Goal: Check status: Check status

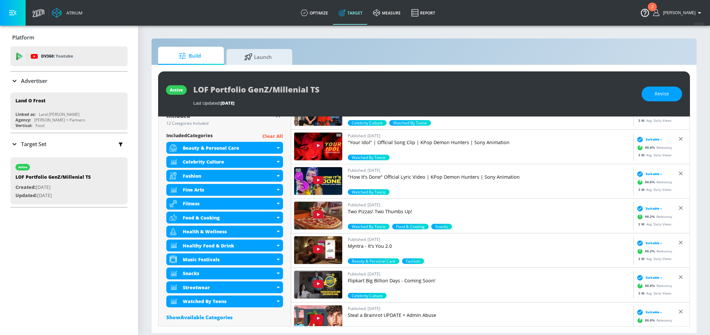
scroll to position [225, 0]
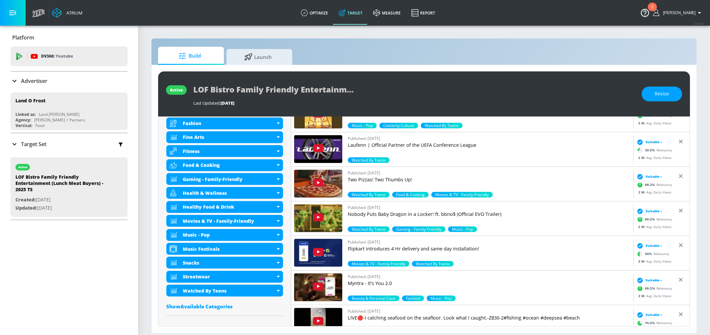
scroll to position [292, 0]
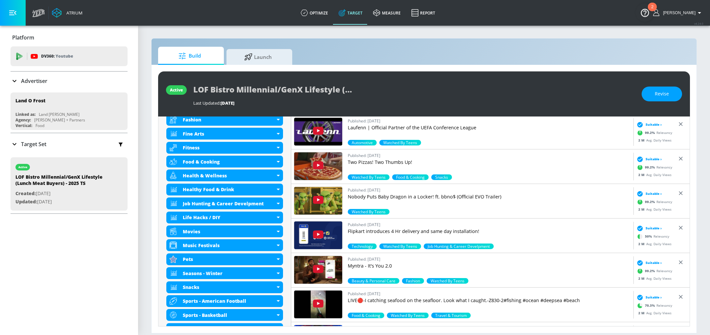
scroll to position [316, 0]
